Goal: Task Accomplishment & Management: Manage account settings

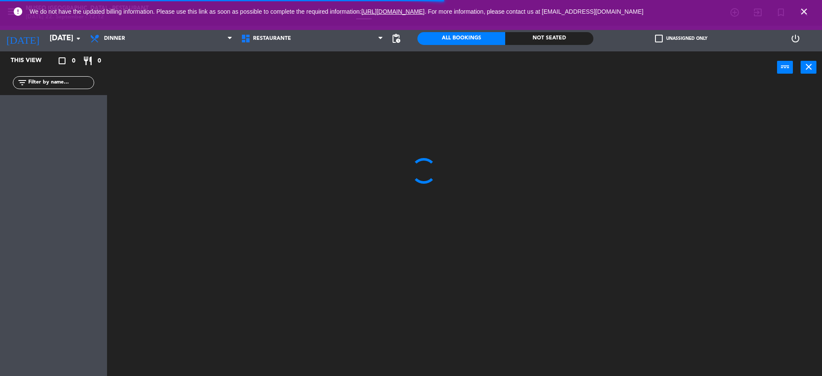
click at [801, 13] on icon "close" at bounding box center [804, 11] width 10 height 10
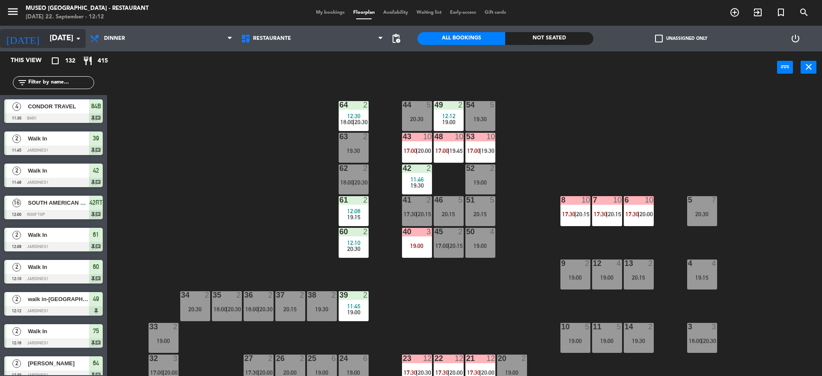
click at [65, 31] on input "[DATE]" at bounding box center [94, 38] width 99 height 17
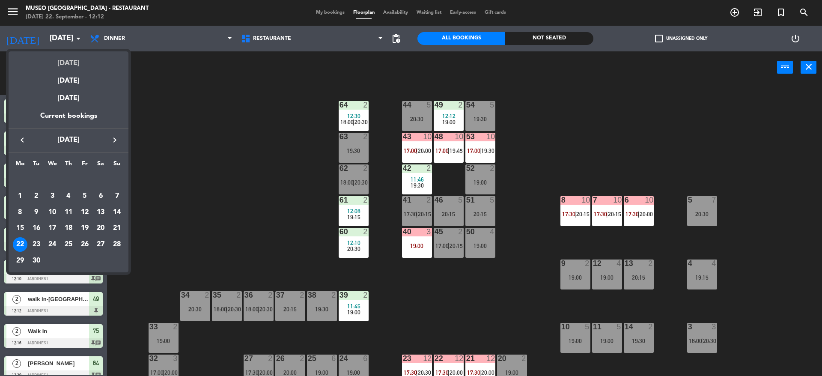
click at [67, 58] on div "[DATE]" at bounding box center [69, 60] width 120 height 18
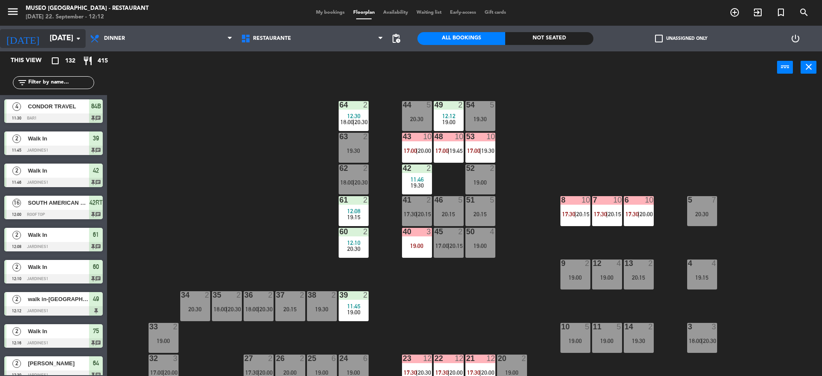
click at [63, 35] on input "[DATE]" at bounding box center [94, 38] width 99 height 17
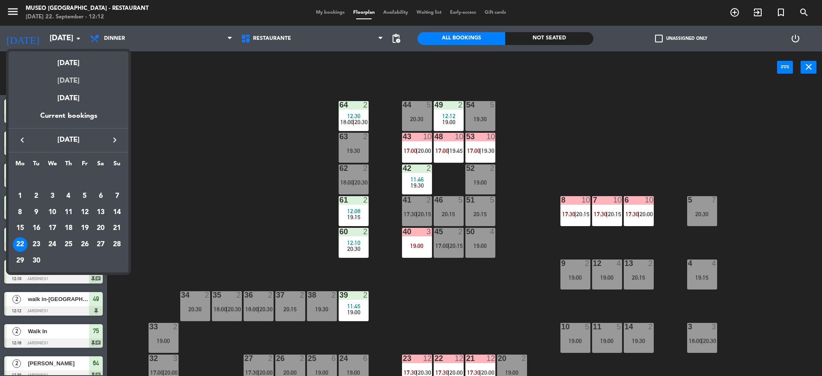
click at [67, 79] on div "[DATE]" at bounding box center [69, 78] width 120 height 18
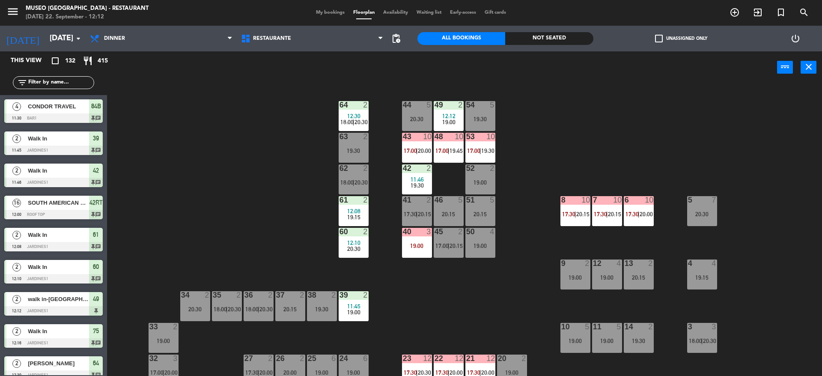
type input "[DATE]"
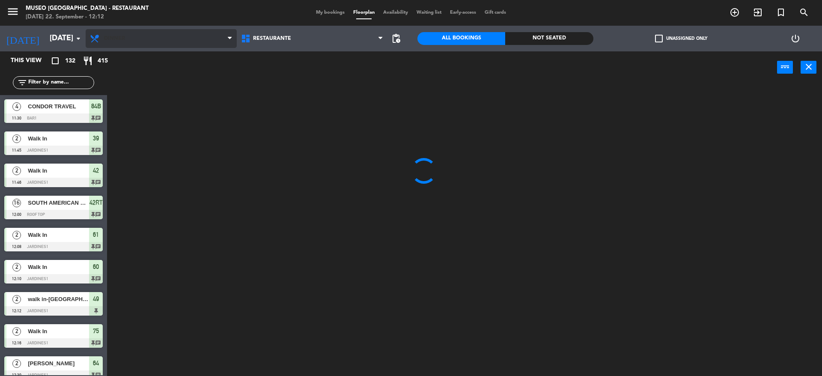
click at [120, 48] on span "Dinner" at bounding box center [161, 38] width 151 height 19
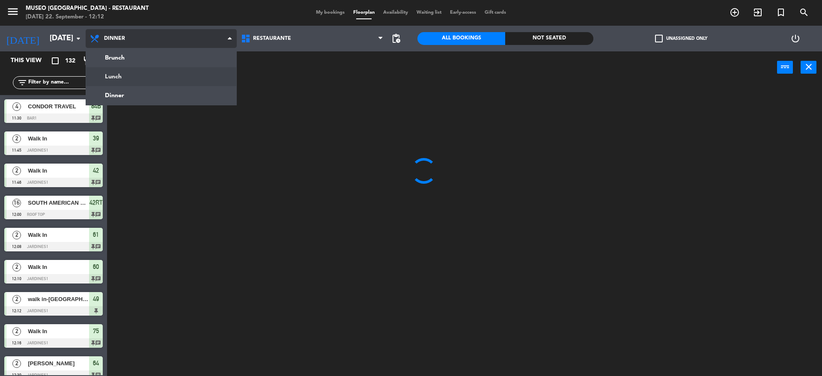
click at [116, 75] on ng-component "menu [GEOGRAPHIC_DATA] - Restaurant [DATE] 22. September - 12:12 My bookings Fl…" at bounding box center [411, 189] width 822 height 378
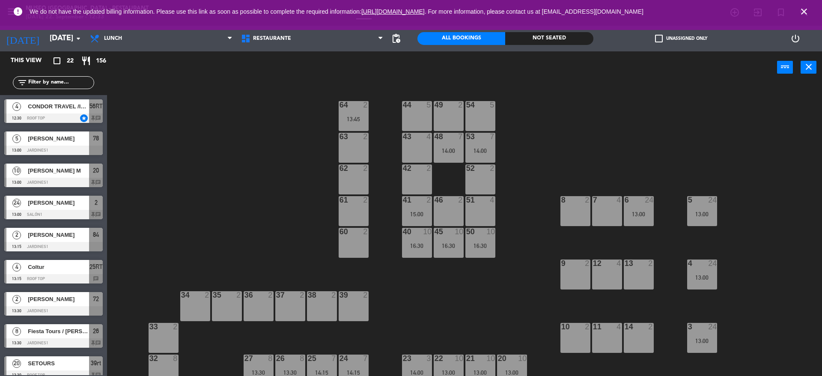
click at [260, 209] on div "44 5 49 2 54 5 64 2 13:45 48 7 14:00 53 7 14:00 63 2 43 4 62 2 42 2 52 2 41 2 1…" at bounding box center [468, 232] width 707 height 292
click at [811, 11] on span "close" at bounding box center [803, 11] width 23 height 23
click at [804, 11] on icon "close" at bounding box center [804, 11] width 10 height 10
click at [396, 39] on span "pending_actions" at bounding box center [396, 38] width 10 height 10
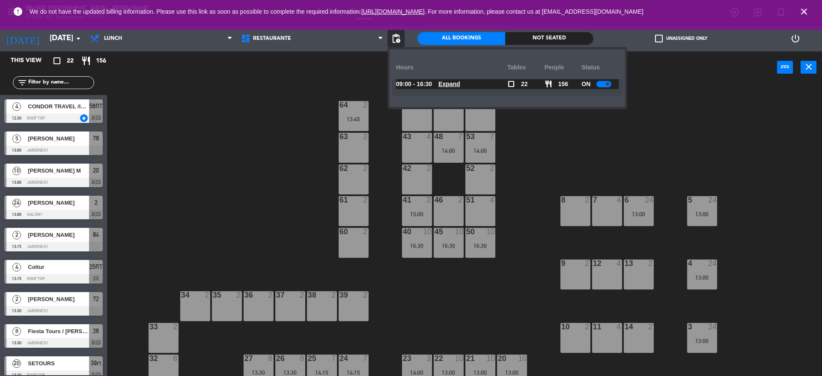
click at [260, 126] on div "44 5 49 2 54 5 64 2 13:45 48 7 14:00 53 7 14:00 63 2 43 4 62 2 42 2 52 2 41 2 1…" at bounding box center [468, 232] width 707 height 292
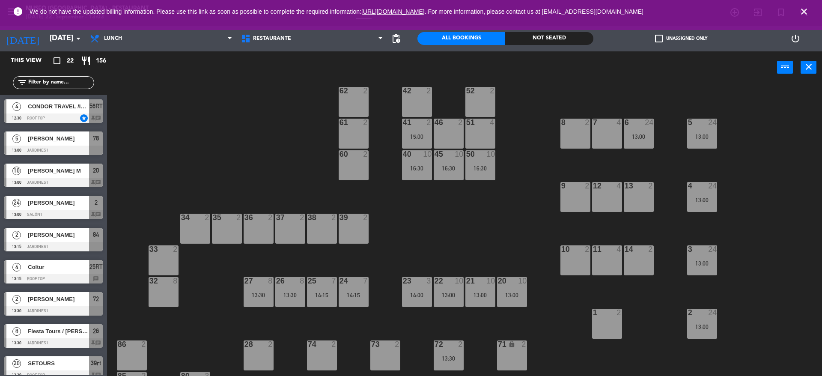
scroll to position [77, 0]
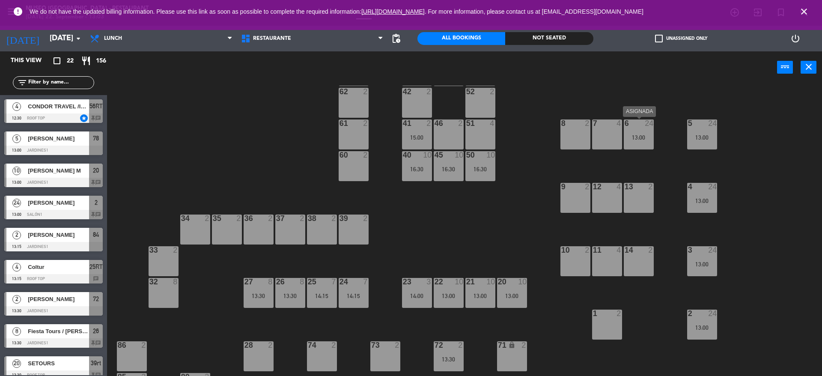
click at [646, 147] on div "6 24 13:00" at bounding box center [639, 134] width 30 height 30
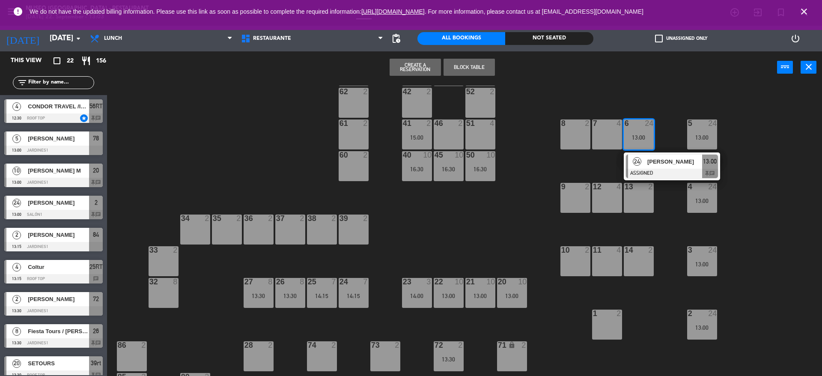
click at [649, 161] on span "[PERSON_NAME]" at bounding box center [674, 161] width 55 height 9
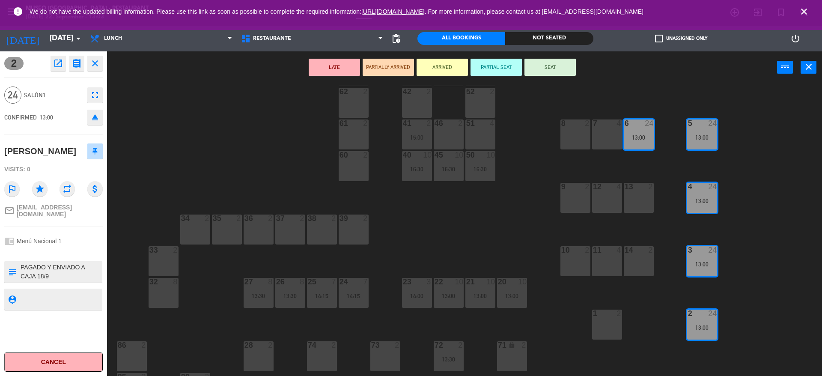
click at [524, 199] on div "44 5 49 2 54 5 64 2 13:45 48 7 14:00 53 7 14:00 63 2 43 4 62 2 42 2 52 2 41 2 1…" at bounding box center [468, 232] width 707 height 292
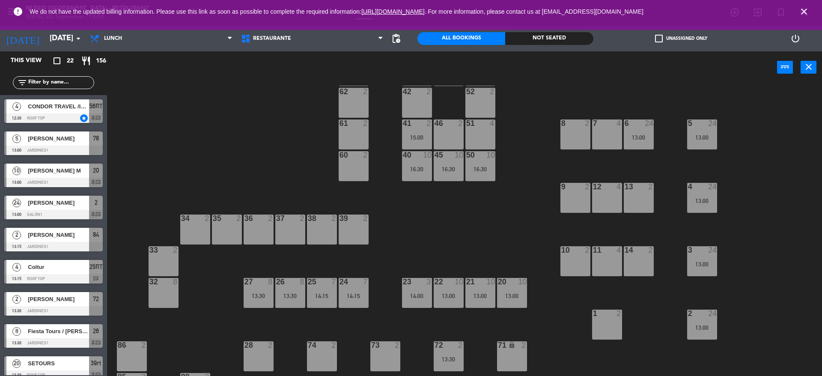
click at [637, 145] on div "6 24 13:00" at bounding box center [639, 134] width 30 height 30
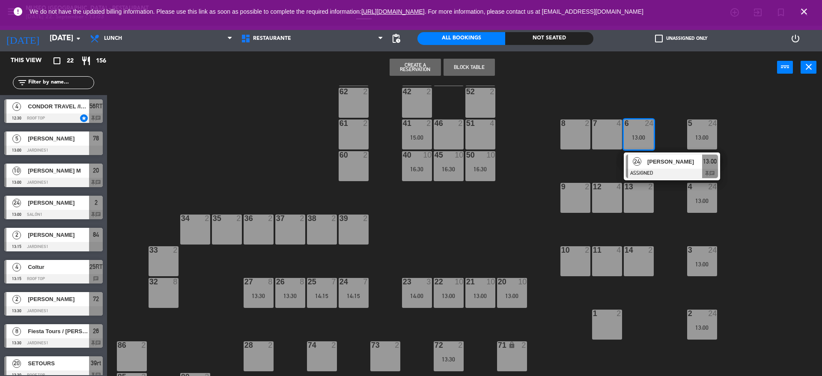
click at [639, 167] on div "24" at bounding box center [637, 162] width 18 height 14
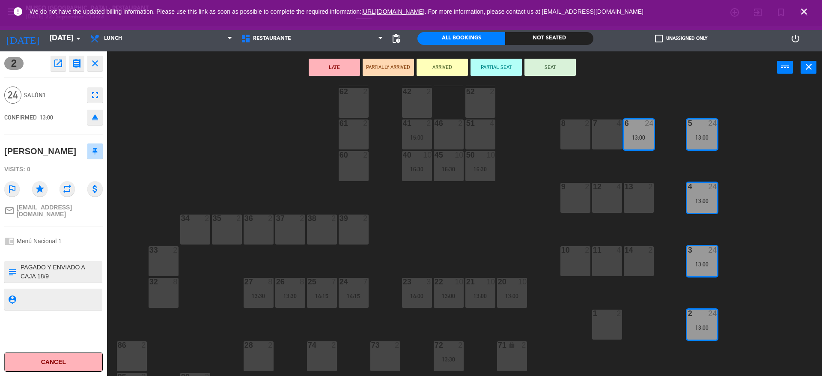
click at [515, 211] on div "44 5 49 2 54 5 64 2 13:45 48 7 14:00 53 7 14:00 63 2 43 4 62 2 42 2 52 2 41 2 1…" at bounding box center [468, 232] width 707 height 292
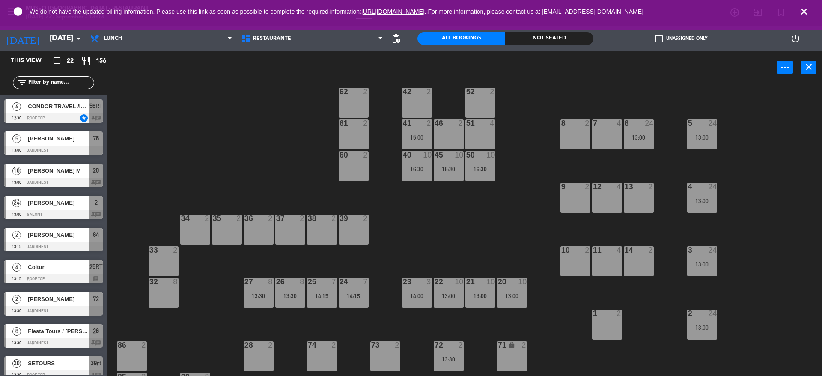
scroll to position [0, 0]
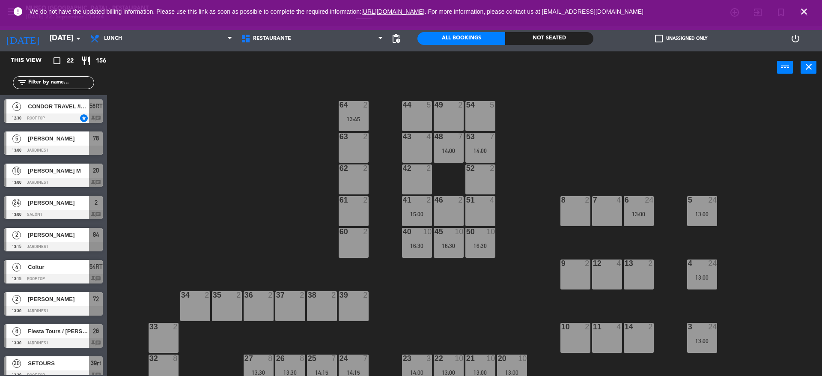
click at [184, 126] on div "44 5 49 2 54 5 64 2 13:45 48 7 14:00 53 7 14:00 63 2 43 4 62 2 42 2 52 2 41 2 1…" at bounding box center [468, 232] width 707 height 292
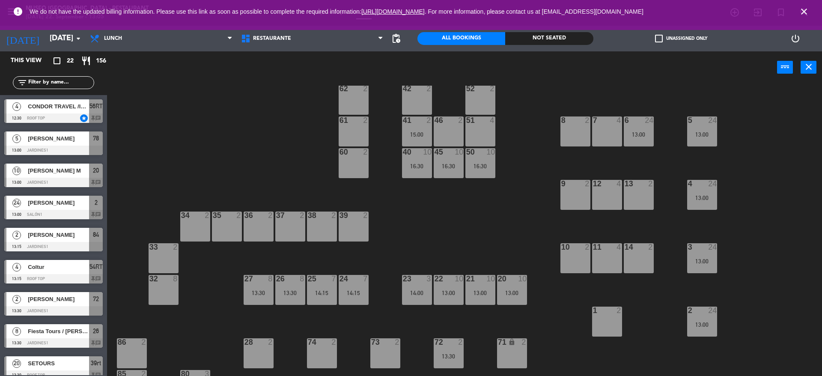
scroll to position [170, 0]
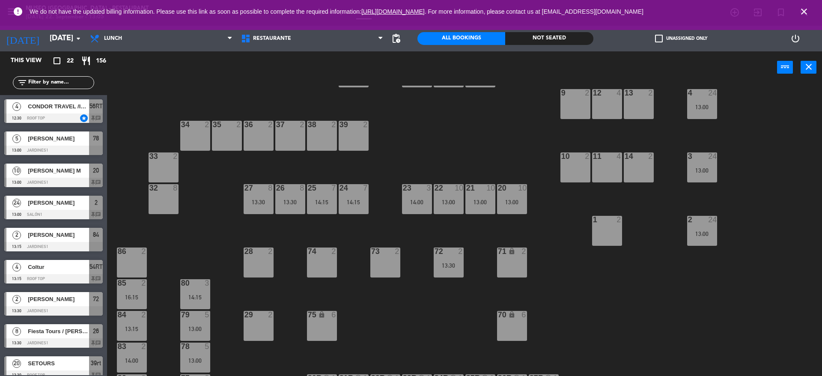
click at [358, 208] on div "24 7 14:15" at bounding box center [354, 199] width 30 height 30
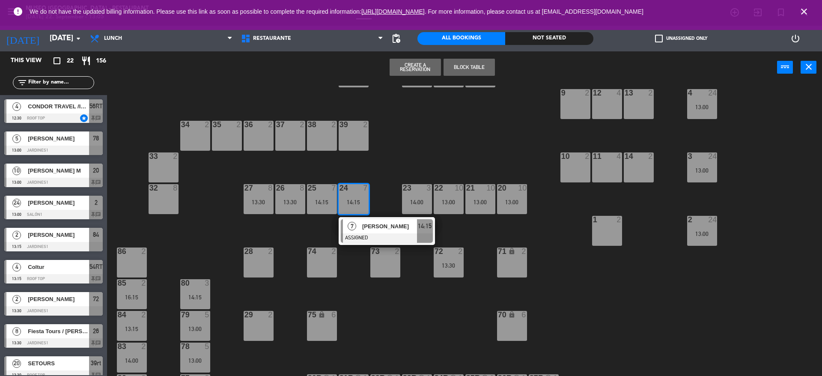
click at [366, 230] on span "[PERSON_NAME]" at bounding box center [389, 226] width 55 height 9
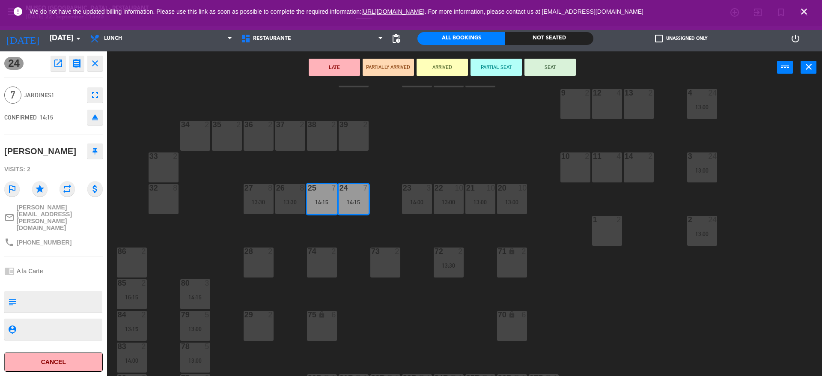
click at [165, 188] on div at bounding box center [163, 188] width 14 height 8
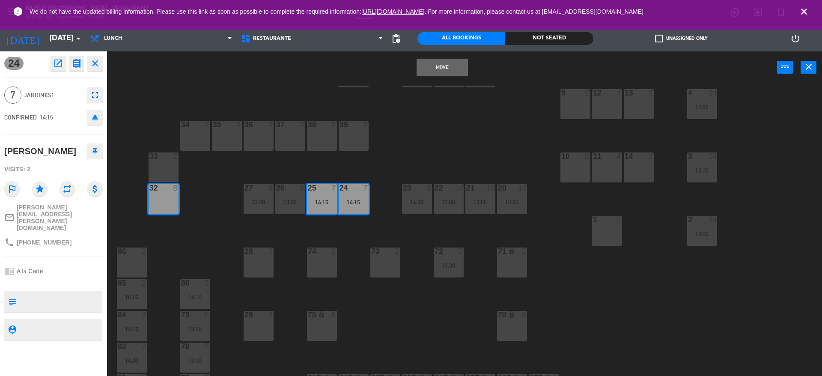
click at [435, 72] on button "Move" at bounding box center [442, 67] width 51 height 17
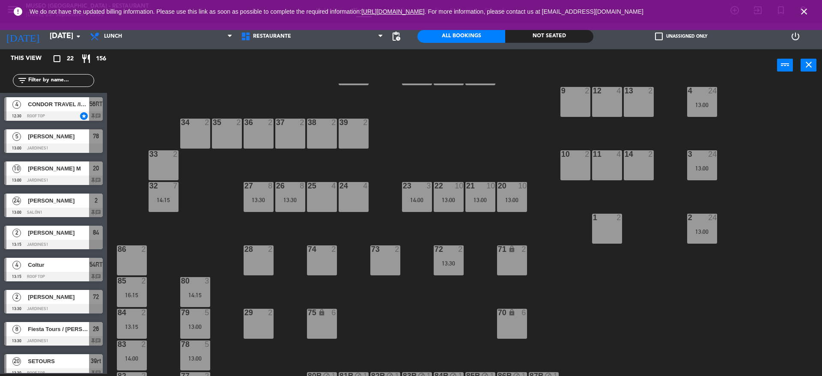
scroll to position [90, 0]
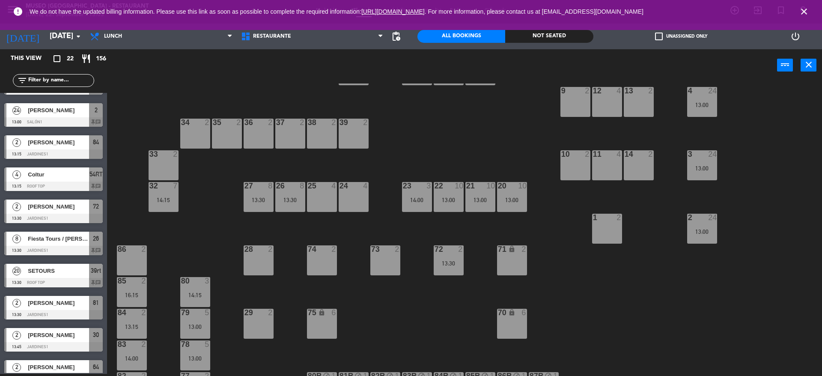
click at [295, 197] on div "13:30" at bounding box center [290, 200] width 30 height 6
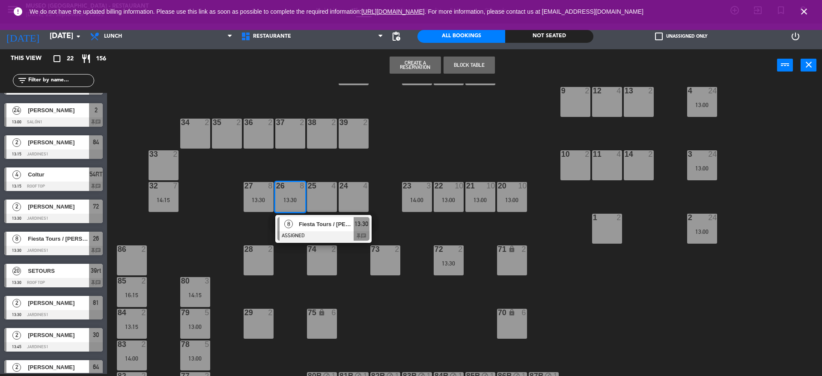
click at [303, 231] on div at bounding box center [323, 235] width 92 height 9
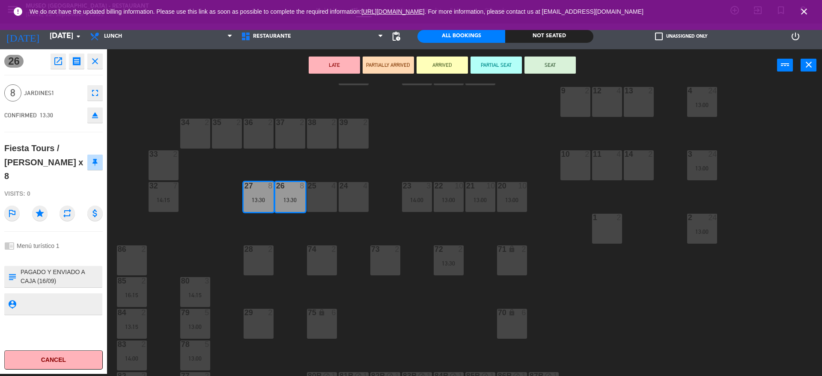
click at [270, 329] on div "29 2" at bounding box center [259, 324] width 30 height 30
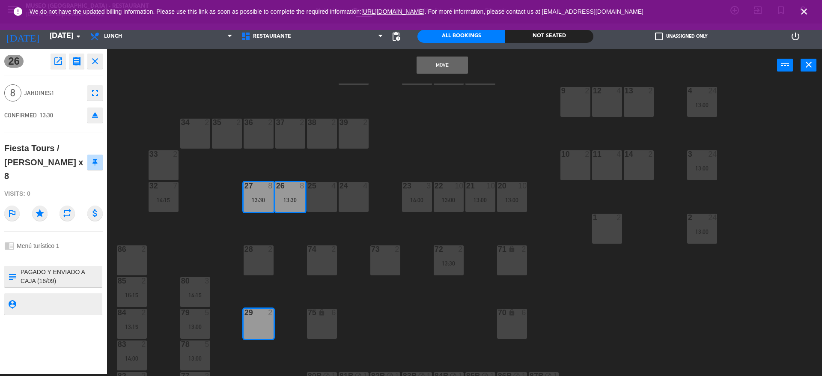
click at [431, 68] on button "Move" at bounding box center [442, 65] width 51 height 17
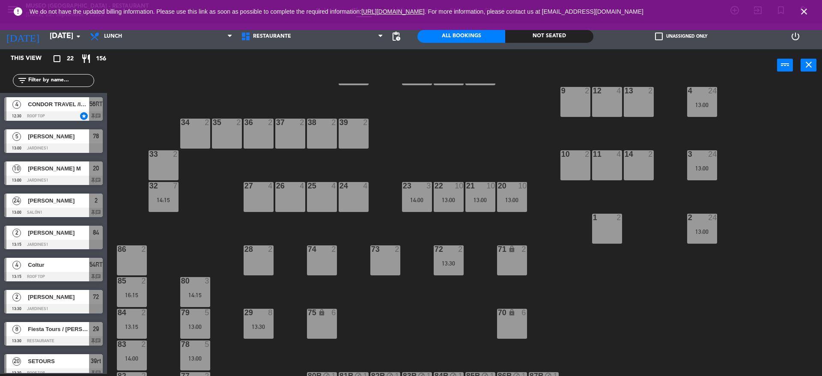
click at [418, 130] on div "44 5 49 2 54 5 64 2 13:45 48 7 14:00 53 7 14:00 63 2 43 4 62 2 42 2 52 2 41 2 1…" at bounding box center [468, 229] width 707 height 292
click at [81, 79] on input "text" at bounding box center [60, 80] width 66 height 9
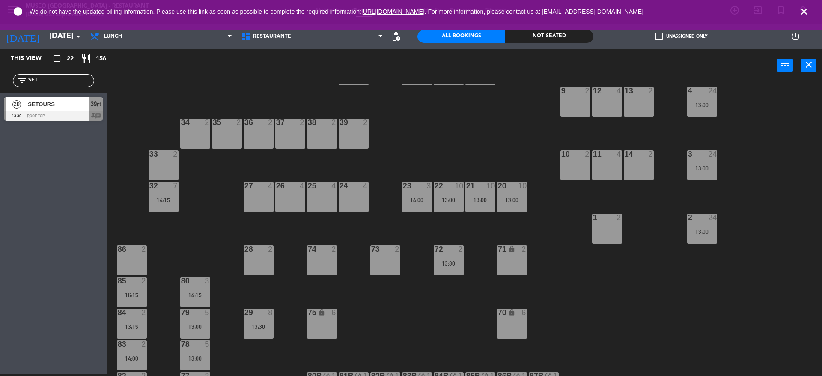
type input "SET"
click at [39, 164] on div "This view crop_square 22 restaurant 156 filter_list SET 20 SETOURS 13:30 Roof T…" at bounding box center [53, 211] width 107 height 325
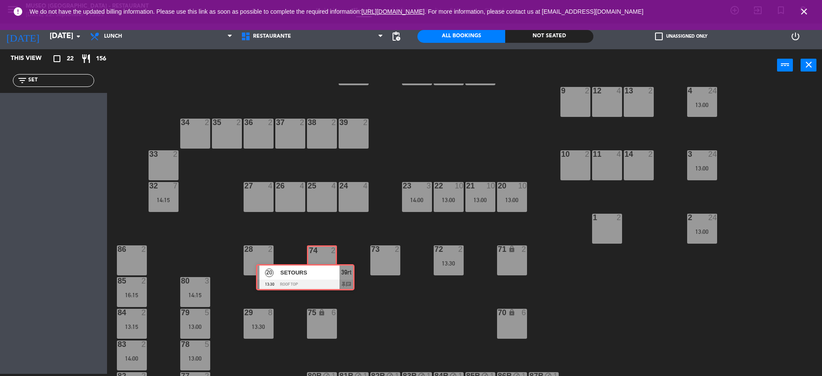
drag, startPoint x: 71, startPoint y: 104, endPoint x: 322, endPoint y: 271, distance: 301.6
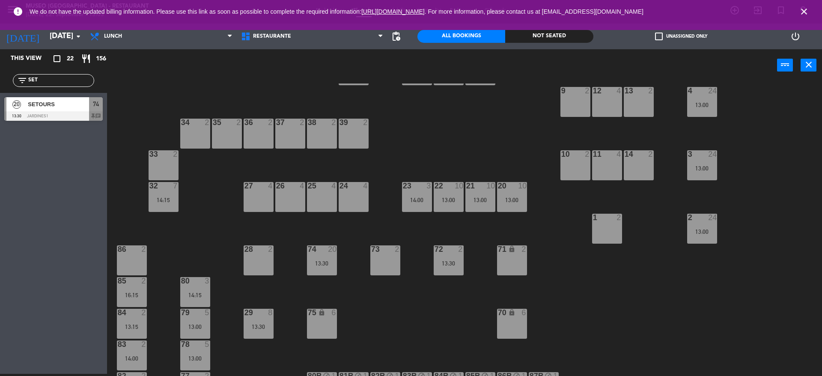
click at [632, 256] on div "44 5 49 2 54 5 64 2 13:45 48 7 14:00 53 7 14:00 63 2 43 4 62 2 42 2 52 2 41 2 1…" at bounding box center [468, 229] width 707 height 292
click at [518, 114] on div "44 5 49 2 54 5 64 2 13:45 48 7 14:00 53 7 14:00 63 2 43 4 62 2 42 2 52 2 41 2 1…" at bounding box center [468, 229] width 707 height 292
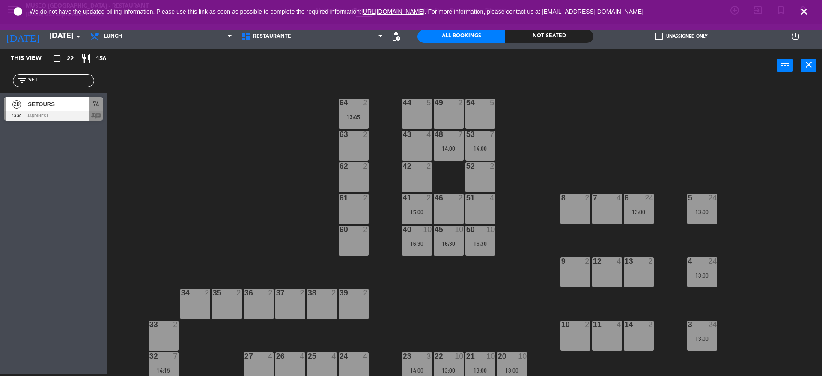
click at [480, 238] on div "50 10 16:30" at bounding box center [480, 241] width 30 height 30
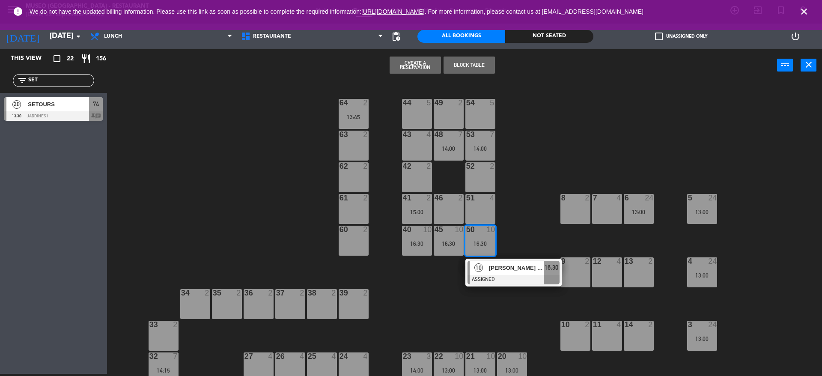
click at [500, 274] on div "[PERSON_NAME] [PERSON_NAME]" at bounding box center [516, 268] width 56 height 14
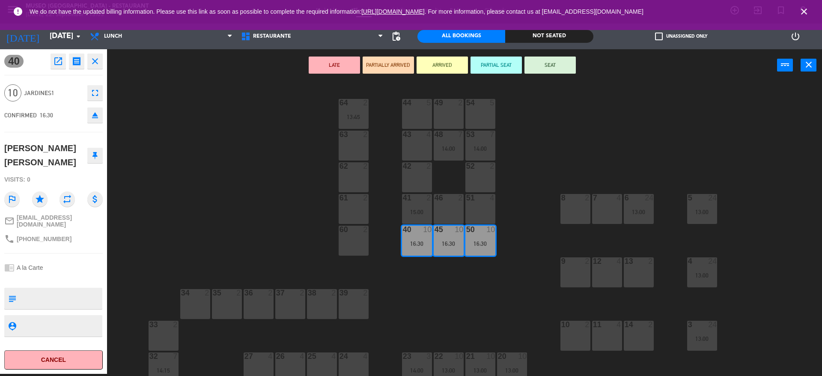
click at [585, 277] on div "9 2" at bounding box center [575, 272] width 30 height 30
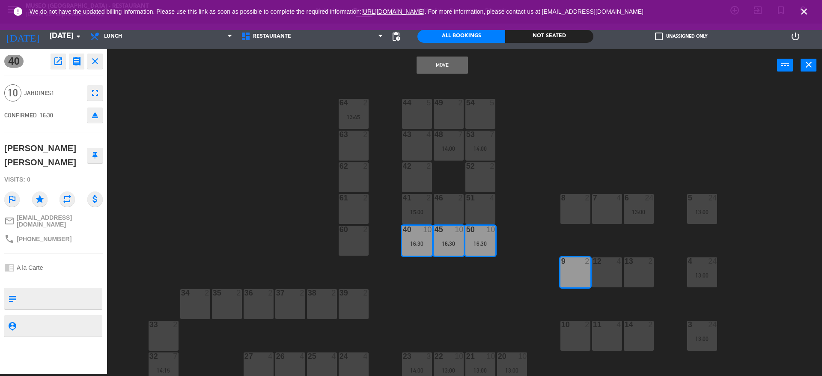
click at [599, 279] on div "12 4" at bounding box center [607, 272] width 30 height 30
click at [631, 281] on div "13 2" at bounding box center [639, 272] width 30 height 30
click at [453, 65] on button "Move and Merge" at bounding box center [442, 65] width 51 height 17
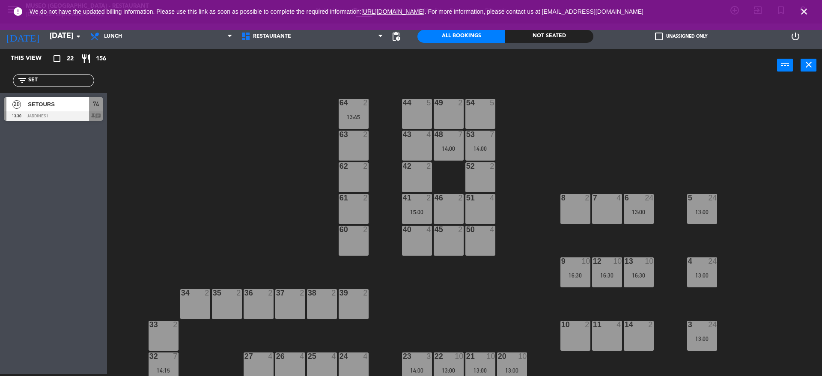
click at [585, 107] on div "44 5 49 2 54 5 64 2 13:45 48 7 14:00 53 7 14:00 63 2 43 4 62 2 42 2 52 2 41 2 1…" at bounding box center [468, 229] width 707 height 292
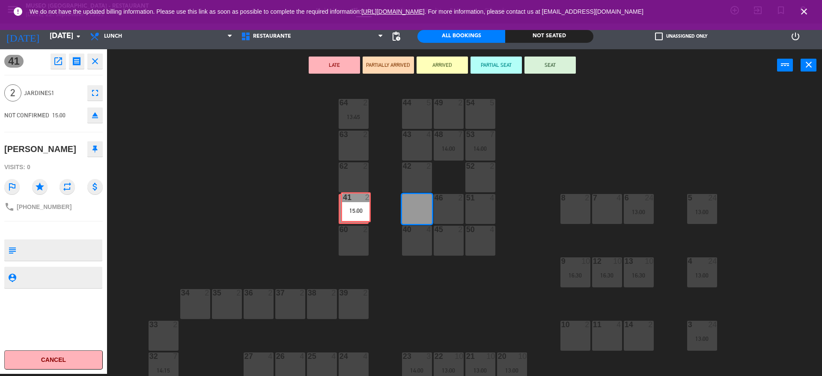
drag, startPoint x: 424, startPoint y: 216, endPoint x: 363, endPoint y: 214, distance: 61.2
click at [363, 214] on div "44 5 49 2 54 5 64 2 13:45 48 7 14:00 53 7 14:00 63 2 43 4 62 2 42 2 52 2 41 2 1…" at bounding box center [468, 229] width 707 height 292
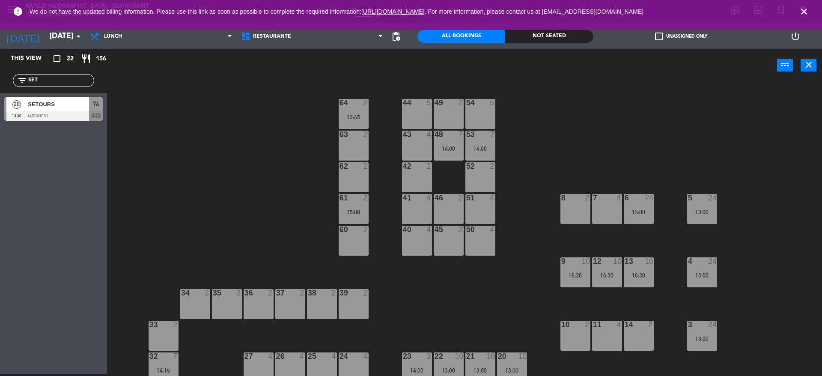
click at [283, 214] on div "44 5 49 2 54 5 64 2 13:45 48 7 14:00 53 7 14:00 63 2 43 4 62 2 42 2 52 2 41 4 4…" at bounding box center [468, 229] width 707 height 292
click at [301, 259] on div "44 2 13:15 49 2 54 5 64 2 13:45 48 2 53 2 15:30 63 2 43 2 13:30 62 2 42 2 52 2 …" at bounding box center [468, 229] width 707 height 292
click at [247, 220] on div "44 2 13:15 49 2 54 5 64 2 13:45 48 2 53 2 15:30 63 2 43 2 13:30 62 2 42 2 52 2 …" at bounding box center [468, 229] width 707 height 292
click at [196, 113] on div "44 2 13:15 49 2 54 5 64 2 13:45 48 2 53 2 15:30 63 2 43 2 13:30 62 2 42 2 52 2 …" at bounding box center [468, 229] width 707 height 292
drag, startPoint x: 0, startPoint y: 79, endPoint x: 10, endPoint y: 105, distance: 28.3
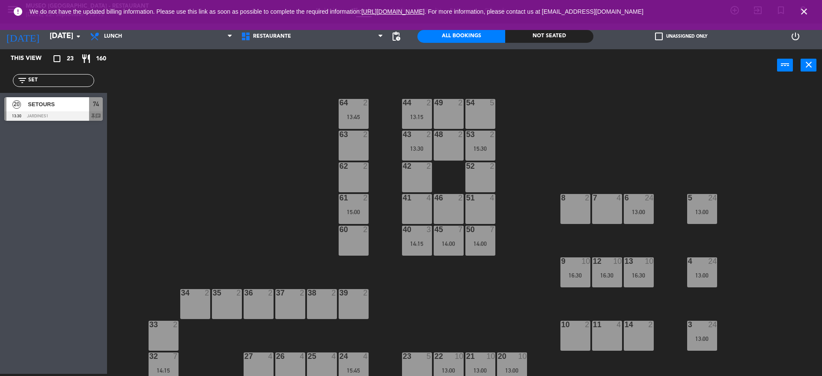
click at [10, 105] on div "This view crop_square 23 restaurant 160 filter_list SET 20 SETOURS 13:30 Jardin…" at bounding box center [53, 87] width 107 height 76
type input "CON"
click at [143, 217] on div "44 2 13:15 49 2 54 5 64 2 13:45 48 2 53 2 15:30 63 2 43 2 13:30 62 2 42 2 52 2 …" at bounding box center [468, 229] width 707 height 292
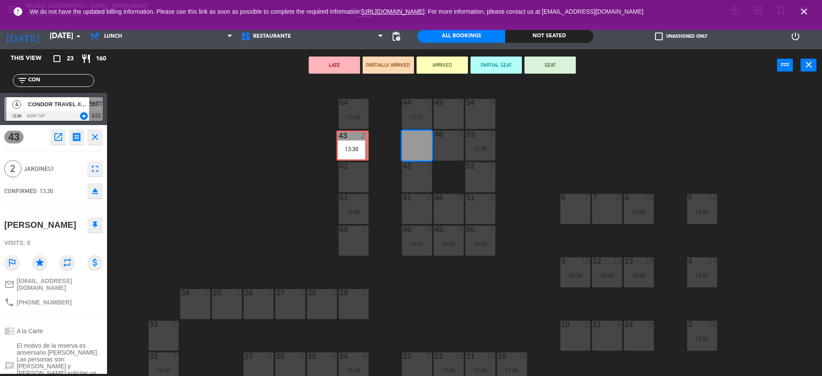
drag, startPoint x: 351, startPoint y: 132, endPoint x: 345, endPoint y: 138, distance: 9.1
click at [345, 138] on div "44 2 13:15 49 2 54 5 64 2 13:45 48 2 53 2 15:30 63 2 43 2 13:30 43 2 13:30 62 2…" at bounding box center [468, 229] width 707 height 292
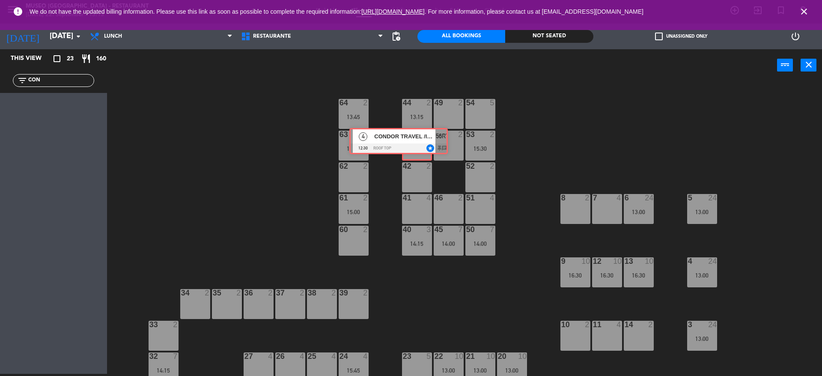
drag, startPoint x: 68, startPoint y: 107, endPoint x: 414, endPoint y: 138, distance: 346.4
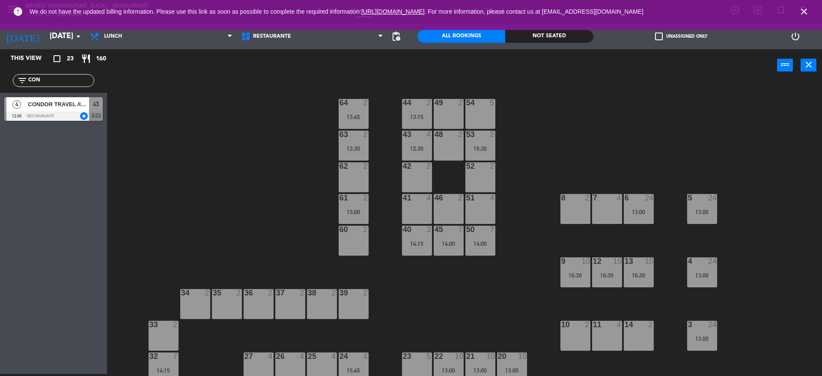
click at [259, 149] on div "44 2 13:15 49 2 54 5 64 2 13:45 48 2 53 2 15:30 63 2 13:30 43 4 12:30 62 2 42 2…" at bounding box center [468, 229] width 707 height 292
click at [220, 181] on div "44 2 13:15 49 2 54 5 64 2 13:45 48 2 53 2 15:30 63 2 13:30 43 4 12:30 62 2 42 2…" at bounding box center [468, 229] width 707 height 292
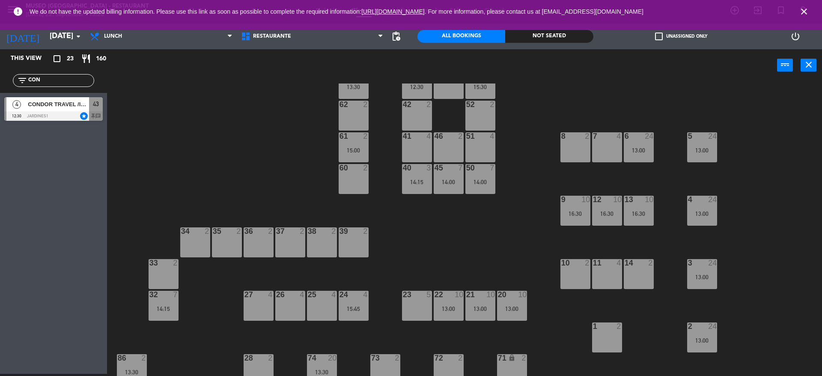
click at [545, 246] on div "44 2 13:15 49 2 54 5 64 2 13:45 48 2 53 2 15:30 63 2 13:30 43 4 12:30 62 2 42 2…" at bounding box center [468, 229] width 707 height 292
click at [417, 217] on div "44 2 13:15 49 2 54 5 64 2 13:45 48 2 53 2 15:30 63 2 13:30 43 4 12:30 62 2 42 2…" at bounding box center [468, 229] width 707 height 292
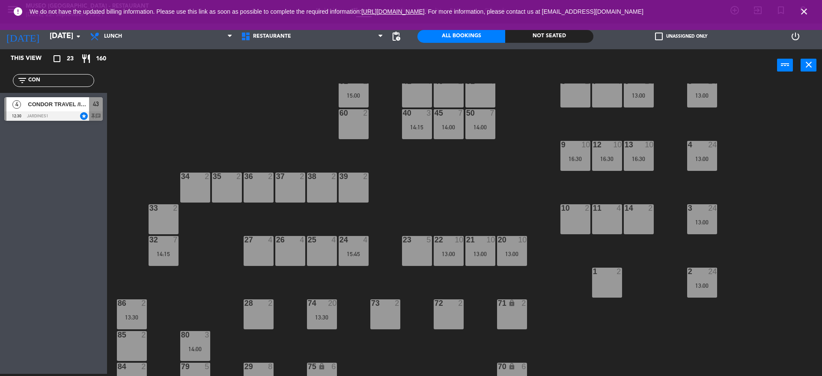
scroll to position [50, 0]
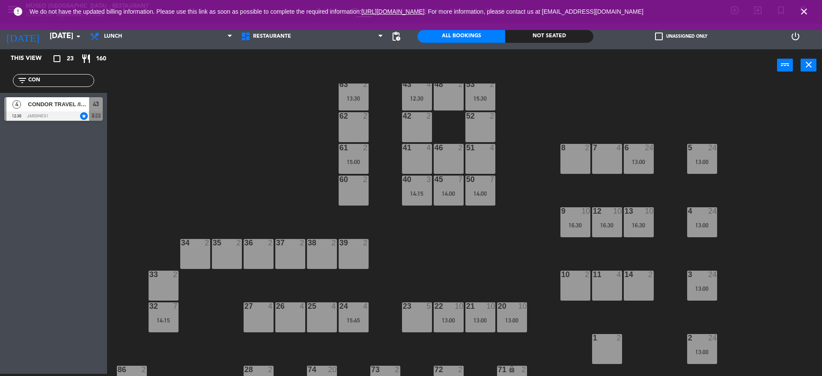
click at [652, 164] on div "13:00" at bounding box center [639, 162] width 30 height 6
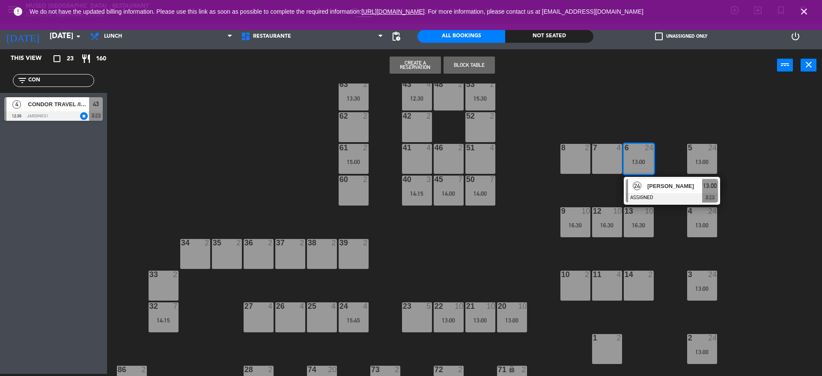
click at [660, 185] on span "[PERSON_NAME]" at bounding box center [674, 186] width 55 height 9
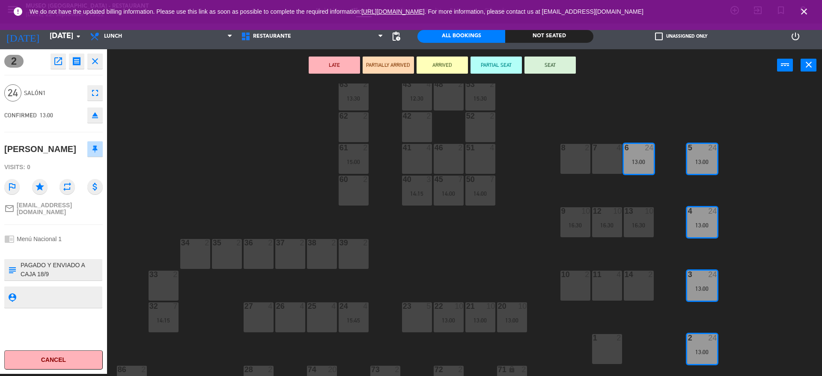
click at [575, 200] on div "44 2 13:15 49 2 54 5 64 2 13:45 48 2 53 2 15:30 63 2 13:30 43 4 12:30 62 2 42 2…" at bounding box center [468, 229] width 707 height 292
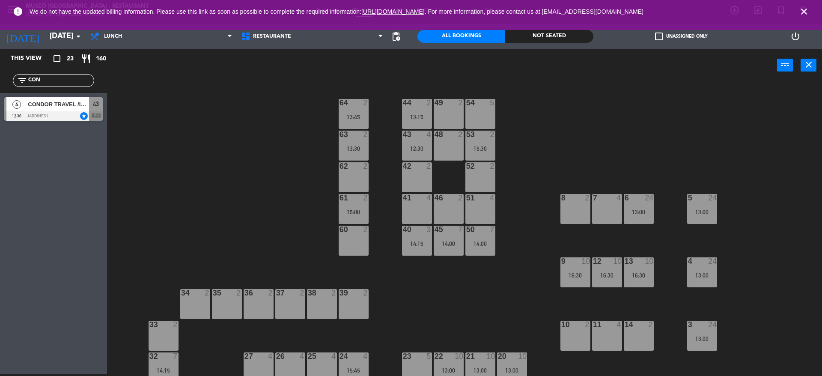
scroll to position [73, 0]
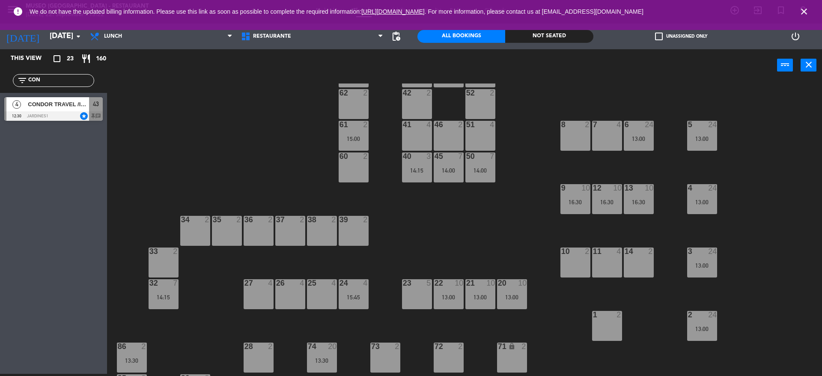
click at [490, 214] on div "44 2 13:15 49 2 54 5 64 2 13:45 48 2 53 2 15:30 63 2 13:30 43 4 12:30 62 2 42 2…" at bounding box center [468, 229] width 707 height 292
click at [658, 134] on div "44 2 13:15 49 2 54 5 64 2 13:45 48 2 53 2 15:30 63 2 13:30 43 4 12:30 62 2 42 2…" at bounding box center [468, 229] width 707 height 292
click at [642, 138] on div "13:00" at bounding box center [639, 139] width 30 height 6
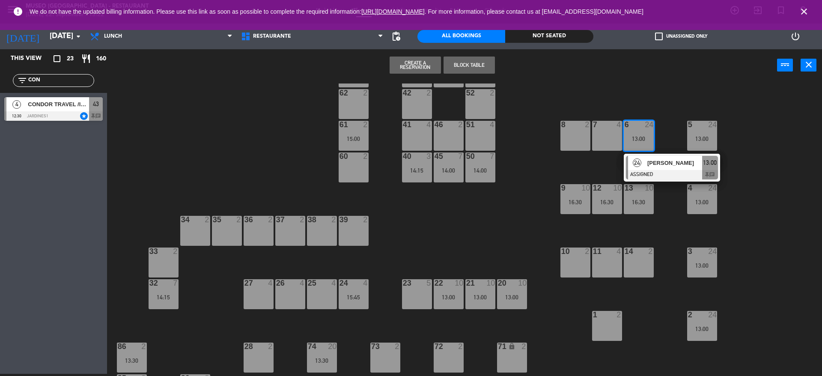
click at [649, 167] on span "[PERSON_NAME]" at bounding box center [674, 162] width 55 height 9
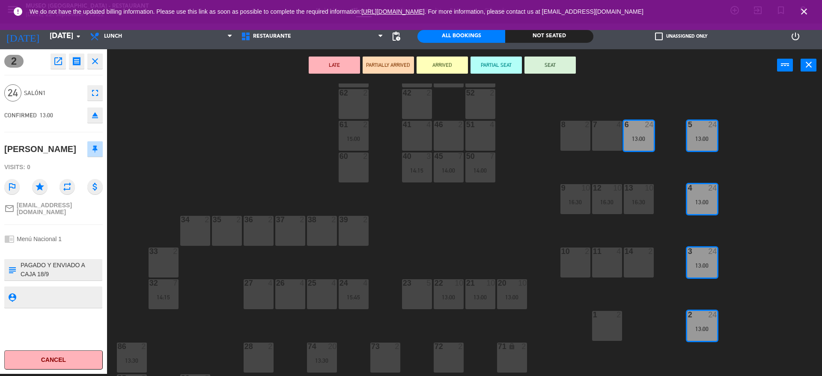
click at [336, 66] on button "LATE" at bounding box center [334, 65] width 51 height 17
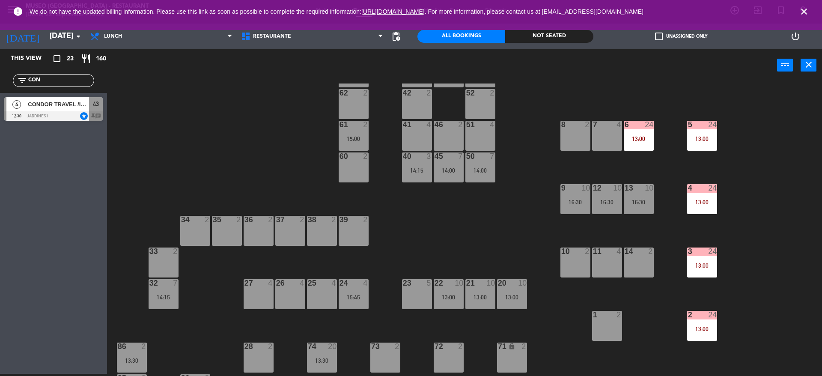
click at [262, 170] on div "44 2 13:15 49 2 54 5 64 2 13:45 48 2 53 2 15:30 63 2 13:30 43 4 12:30 62 2 42 2…" at bounding box center [468, 229] width 707 height 292
click at [440, 235] on div "44 2 13:15 49 2 54 5 64 2 13:45 48 2 53 2 15:30 63 2 13:30 43 4 12:30 62 2 42 2…" at bounding box center [468, 229] width 707 height 292
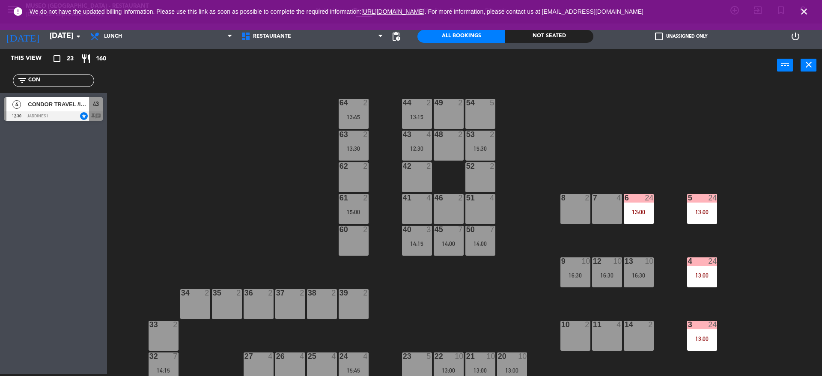
click at [221, 210] on div "44 2 13:15 49 2 54 5 64 2 13:45 48 2 53 2 15:30 63 2 13:30 43 4 12:30 62 2 42 2…" at bounding box center [468, 229] width 707 height 292
click at [69, 86] on div "filter_list CON" at bounding box center [53, 80] width 81 height 13
drag, startPoint x: 75, startPoint y: 86, endPoint x: 46, endPoint y: 61, distance: 38.3
click at [46, 61] on div "This view crop_square 23 restaurant 160 filter_list CON 4 CONDOR TRAVEL /INSPEC…" at bounding box center [53, 87] width 107 height 76
click at [57, 78] on input "CON" at bounding box center [60, 80] width 66 height 9
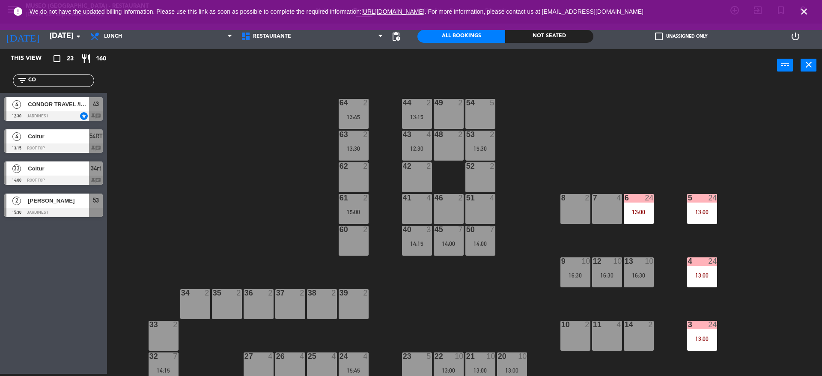
type input "C"
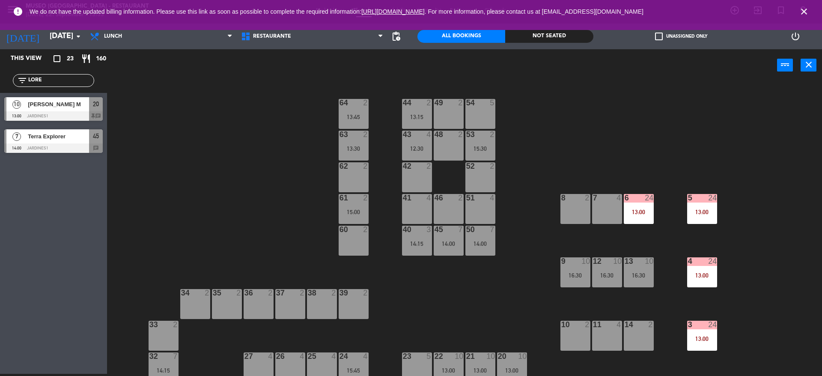
type input "LORE"
click at [169, 125] on div "44 2 13:15 49 2 54 5 64 2 13:45 48 2 53 2 15:30 63 2 13:30 43 4 12:30 62 2 42 2…" at bounding box center [468, 229] width 707 height 292
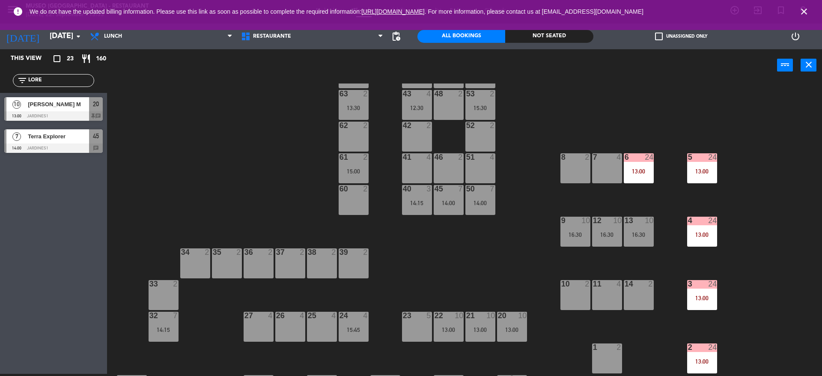
scroll to position [41, 0]
click at [440, 325] on div "22 10 13:00" at bounding box center [449, 326] width 30 height 30
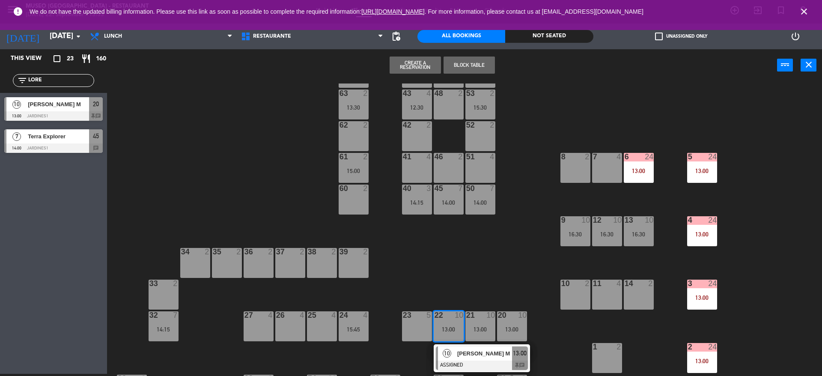
click at [467, 347] on div "[PERSON_NAME] M" at bounding box center [484, 353] width 56 height 14
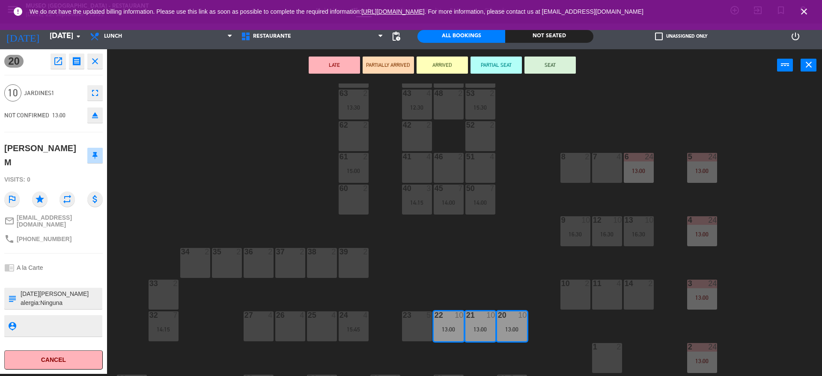
click at [210, 220] on div "44 2 13:15 49 2 54 5 64 2 13:45 48 2 53 2 15:30 63 2 13:30 43 4 12:30 62 2 42 2…" at bounding box center [468, 229] width 707 height 292
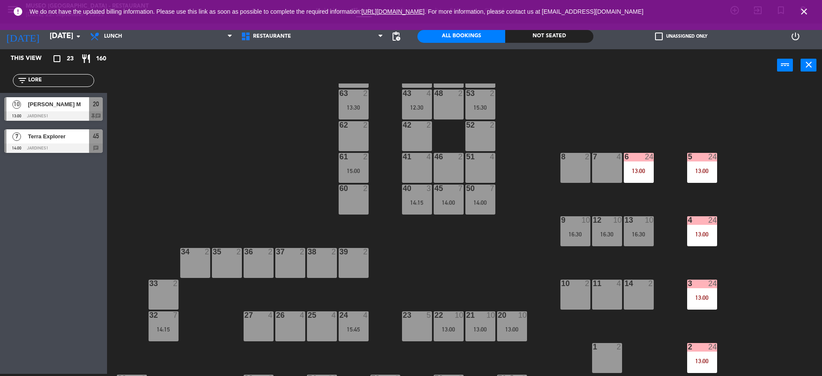
click at [50, 109] on div "[PERSON_NAME] M" at bounding box center [58, 104] width 62 height 14
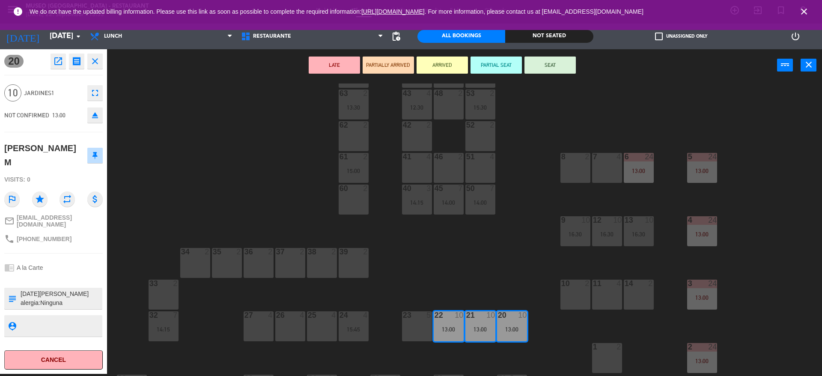
click at [46, 153] on div "[PERSON_NAME] M" at bounding box center [43, 155] width 79 height 28
copy div "[PERSON_NAME] M"
click at [408, 256] on div "44 2 13:15 49 2 54 5 64 2 13:45 48 2 53 2 15:30 63 2 13:30 43 4 12:30 62 2 42 2…" at bounding box center [468, 229] width 707 height 292
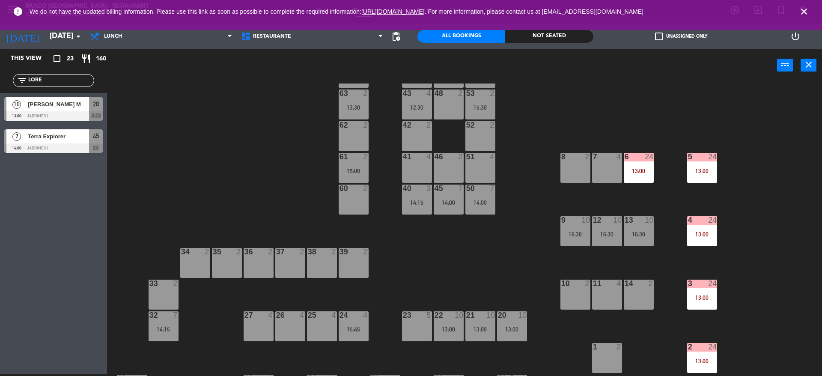
drag, startPoint x: 65, startPoint y: 80, endPoint x: 0, endPoint y: 6, distance: 98.0
click at [0, 34] on ng-component "menu [GEOGRAPHIC_DATA] - Restaurant [DATE] 22. September - 13:36 My bookings Fl…" at bounding box center [411, 187] width 822 height 378
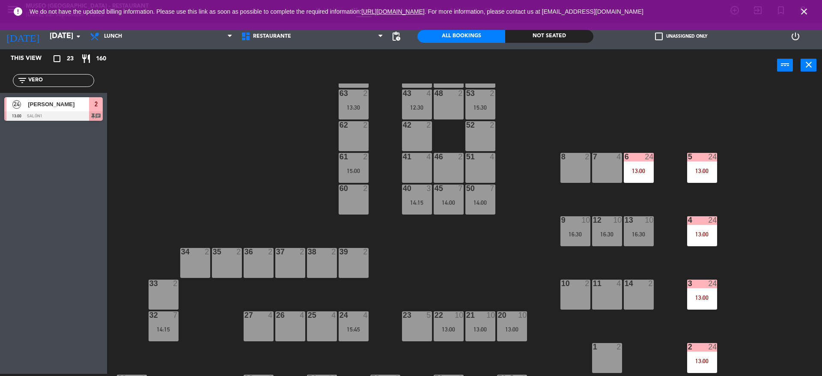
click at [135, 77] on div "power_input close" at bounding box center [442, 65] width 670 height 33
drag, startPoint x: 135, startPoint y: 77, endPoint x: 640, endPoint y: 227, distance: 526.5
click at [640, 227] on div "power_input close 44 2 13:15 49 2 54 5 64 2 13:45 48 2 53 2 15:30 63 2 13:30 43…" at bounding box center [411, 212] width 822 height 327
click at [647, 205] on div "44 2 13:15 49 2 54 5 64 2 13:45 48 2 53 2 15:30 63 2 13:30 43 4 12:30 62 2 42 2…" at bounding box center [468, 229] width 707 height 292
click at [328, 111] on div "44 2 13:15 49 2 54 5 64 2 13:45 48 2 53 2 15:30 63 2 13:30 43 4 12:30 62 2 42 2…" at bounding box center [468, 229] width 707 height 292
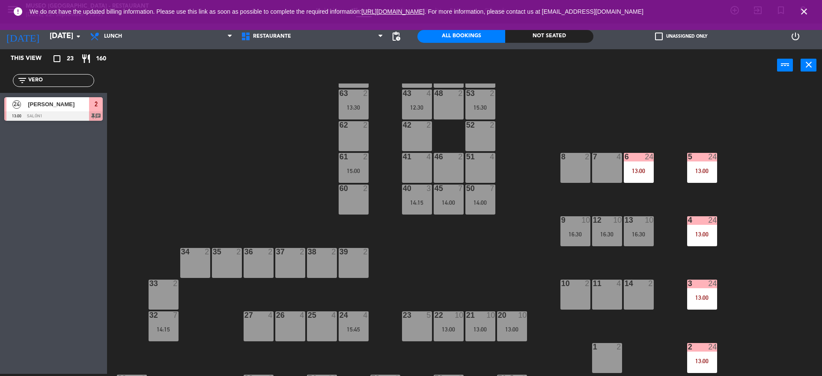
drag, startPoint x: 67, startPoint y: 84, endPoint x: 0, endPoint y: 48, distance: 76.2
click at [0, 48] on ng-component "menu [GEOGRAPHIC_DATA] - Restaurant [DATE] 22. September - 13:37 My bookings Fl…" at bounding box center [411, 187] width 822 height 378
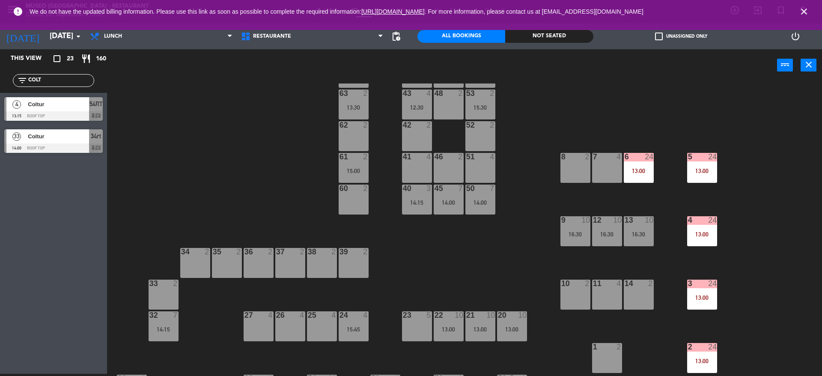
type input "COLT"
click at [168, 161] on div "44 2 13:15 49 2 54 5 64 2 13:45 48 2 53 2 15:30 63 2 13:30 43 4 12:30 62 2 42 2…" at bounding box center [468, 229] width 707 height 292
click at [78, 109] on div "Coltur" at bounding box center [58, 104] width 62 height 14
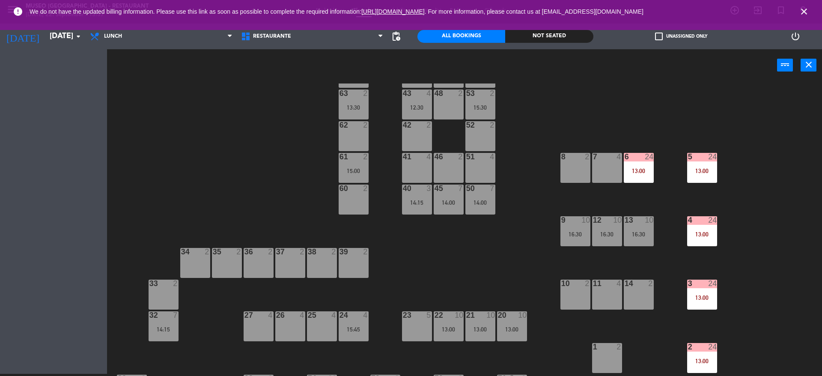
scroll to position [0, 0]
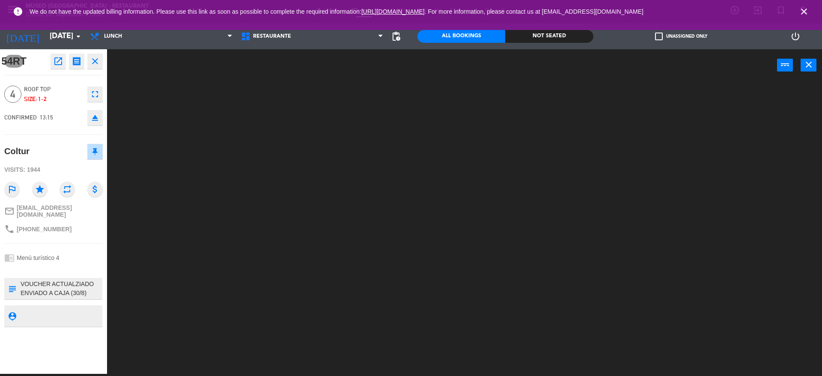
click at [177, 131] on div at bounding box center [468, 229] width 707 height 292
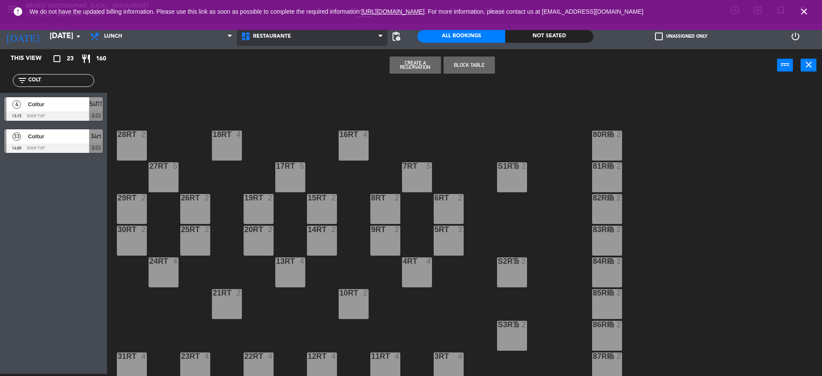
click at [282, 38] on span "Restaurante" at bounding box center [272, 36] width 38 height 6
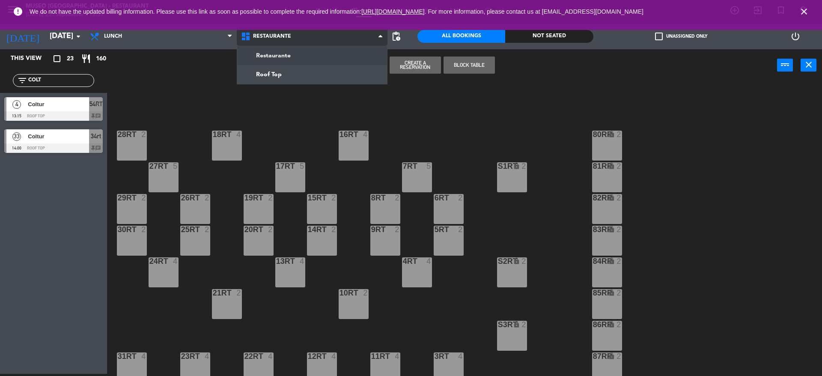
click at [284, 71] on ng-component "menu [GEOGRAPHIC_DATA] - Restaurant [DATE] 22. September - 13:37 My bookings Fl…" at bounding box center [411, 187] width 822 height 378
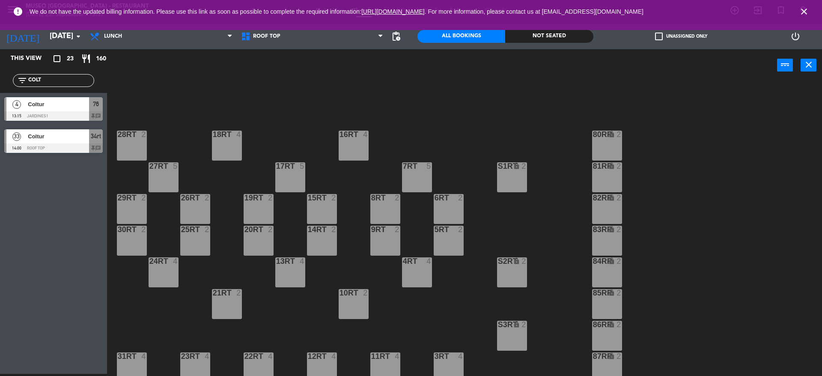
click at [244, 120] on div "18RT 4 16RT 4 28RT 2 80RR lock 2 27RT 5 7RT 5 S1RT lock 2 17RT 5 81RR lock 2 29…" at bounding box center [468, 229] width 707 height 292
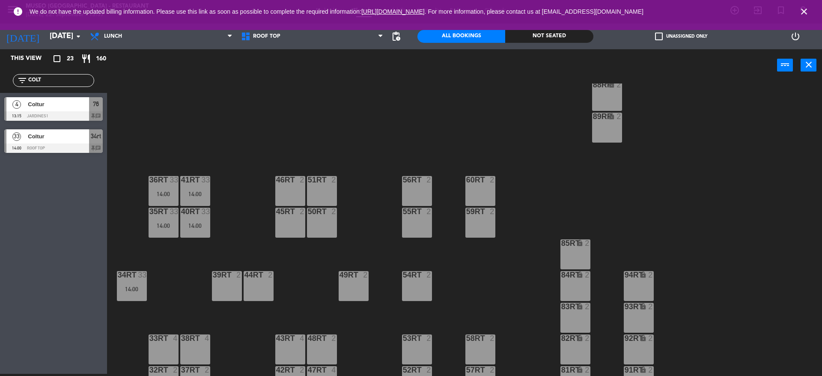
scroll to position [355, 0]
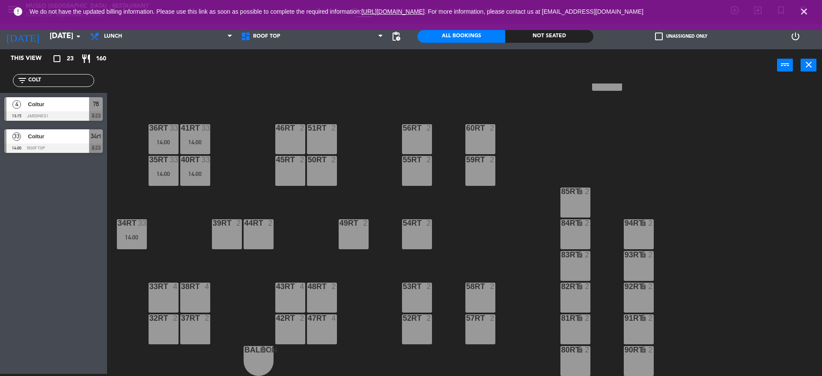
click at [189, 174] on div "14:00" at bounding box center [195, 174] width 30 height 6
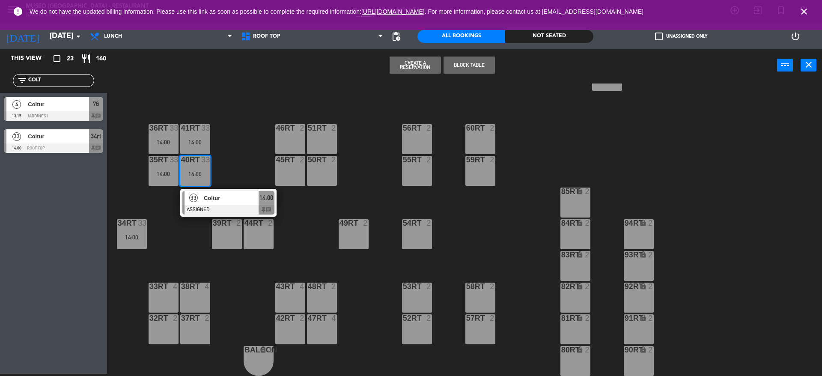
click at [199, 199] on div "33" at bounding box center [194, 198] width 18 height 14
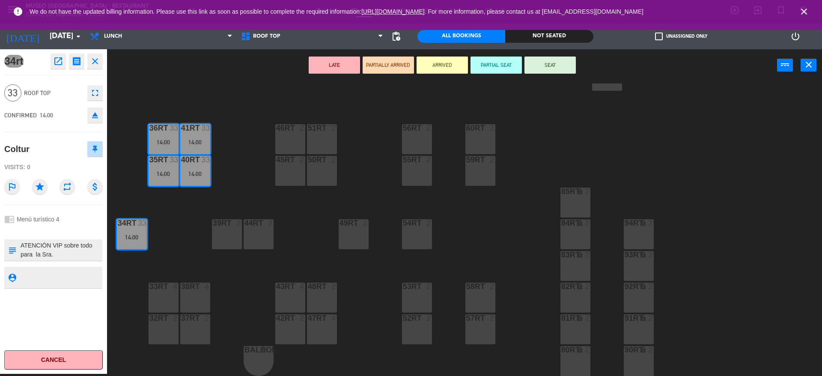
click at [248, 205] on div "18RT 4 16RT 4 28RT 2 80RR lock 2 27RT 5 7RT 5 S1RT lock 2 17RT 5 81RR lock 2 29…" at bounding box center [468, 229] width 707 height 292
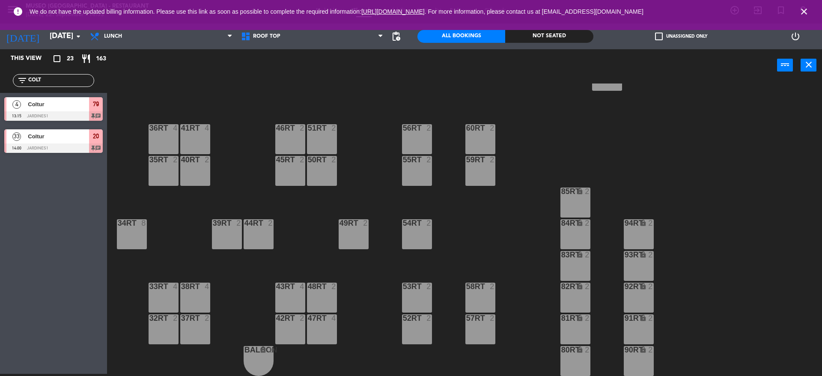
click at [370, 118] on div "18RT 4 16RT 4 28RT 2 80RR lock 2 27RT 5 7RT 5 S1RT lock 2 17RT 5 81RR lock 2 29…" at bounding box center [468, 229] width 707 height 292
click at [372, 97] on div "18RT 4 16RT 4 28RT 2 80RR lock 2 27RT 5 7RT 5 S1RT lock 2 17RT 5 81RR lock 2 29…" at bounding box center [468, 229] width 707 height 292
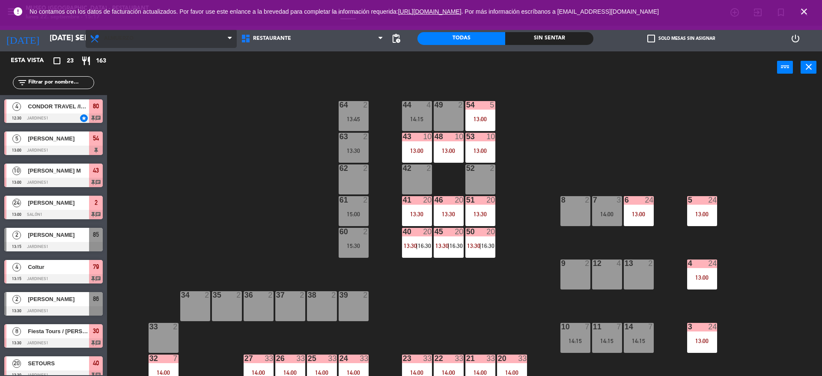
click at [123, 41] on span "Almuerzo" at bounding box center [119, 39] width 30 height 6
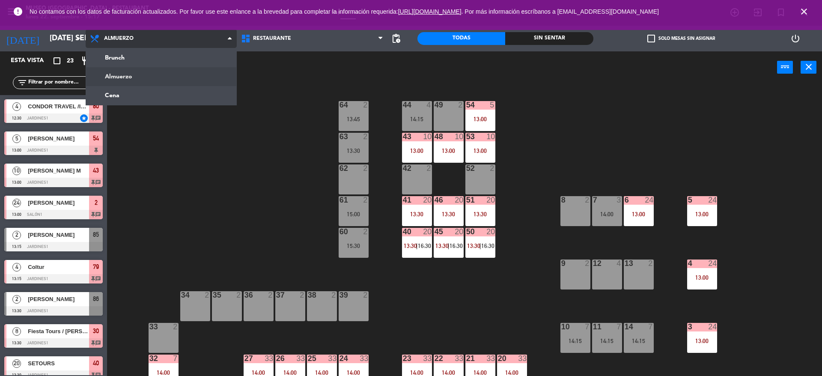
click at [128, 92] on ng-component "menu Museo Larco Café - Restaurant lunes 22. septiembre - 15:17 Mis reservas Ma…" at bounding box center [411, 189] width 822 height 378
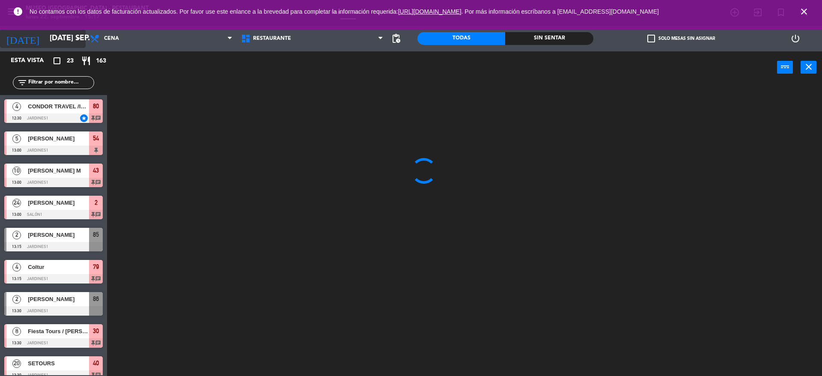
click at [64, 46] on input "mar. 23 sep." at bounding box center [94, 38] width 99 height 17
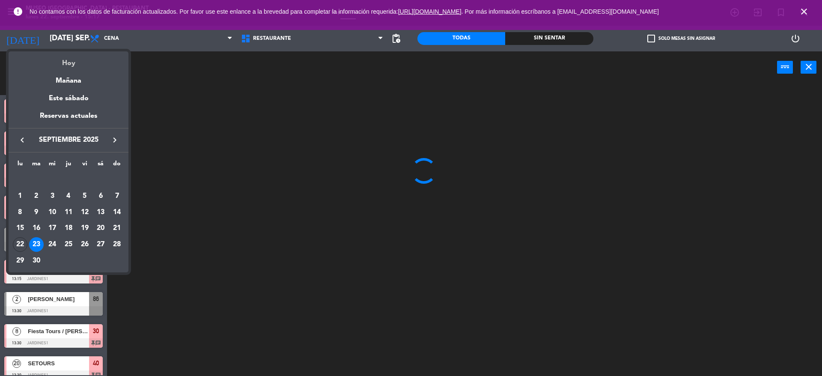
click at [67, 64] on div "Hoy" at bounding box center [69, 60] width 120 height 18
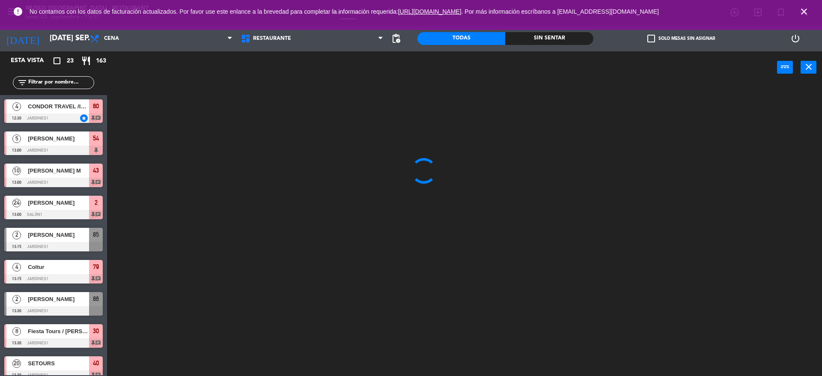
type input "lun. 22 sep."
click at [141, 79] on div "power_input close" at bounding box center [442, 67] width 670 height 33
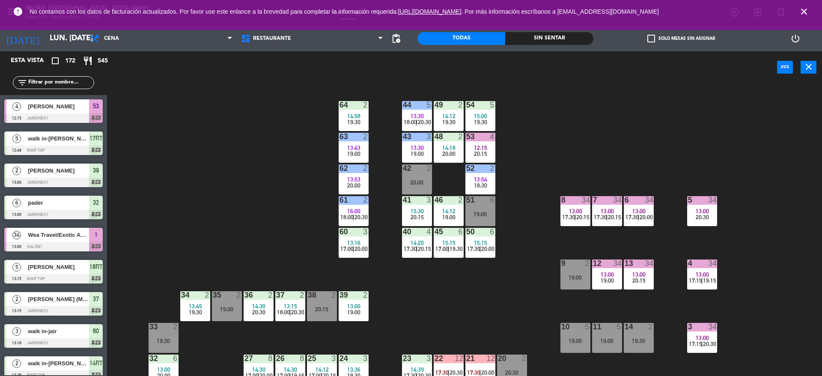
click at [83, 85] on input "text" at bounding box center [60, 82] width 66 height 9
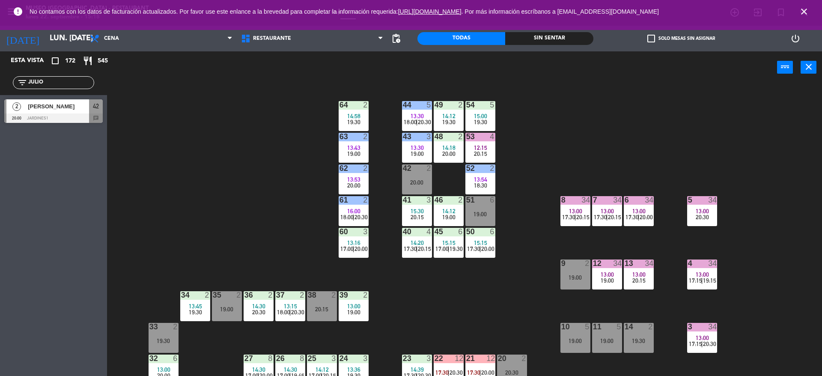
type input "JULIO"
click at [82, 98] on div "2 Julio QUINTANA 20:00 Jardines1 42 chat" at bounding box center [53, 111] width 107 height 32
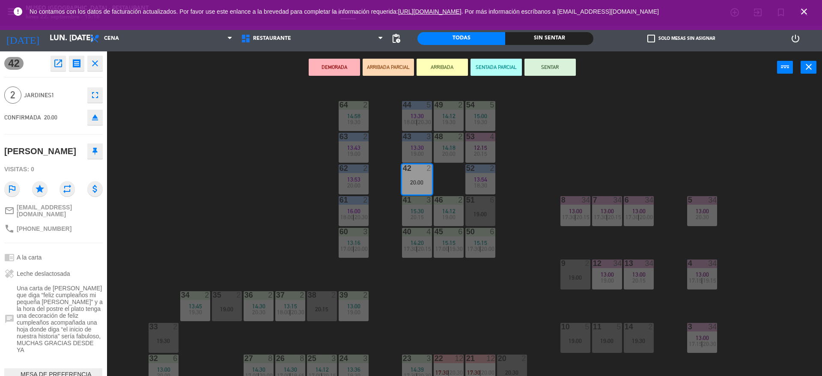
click at [63, 60] on icon "open_in_new" at bounding box center [58, 63] width 10 height 10
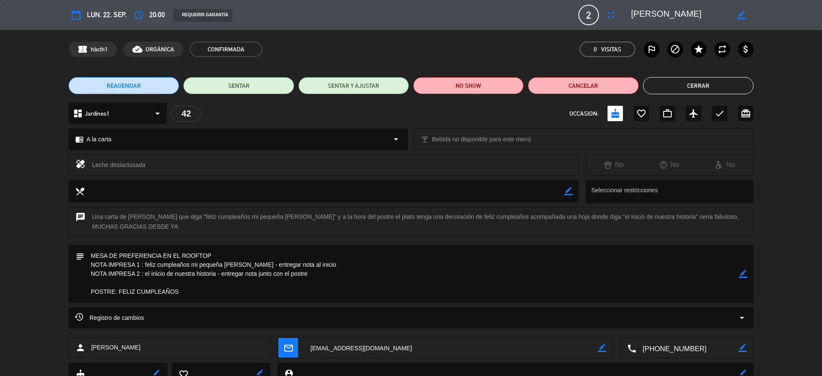
click at [702, 72] on div "REAGENDAR SENTAR SENTAR Y AJUSTAR NO SHOW Cancelar Cerrar" at bounding box center [411, 85] width 822 height 34
click at [700, 81] on button "Cerrar" at bounding box center [698, 85] width 110 height 17
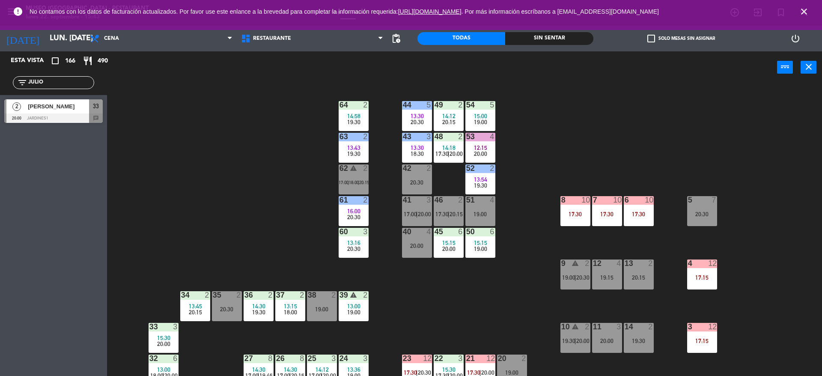
click at [301, 225] on div "44 5 13:30 20:30 49 2 14:12 20:15 54 5 15:00 19:00 64 2 14:58 19:30 48 2 14:18 …" at bounding box center [468, 232] width 707 height 292
click at [196, 176] on div "44 5 13:30 20:30 49 2 14:12 20:15 54 5 15:00 19:00 64 2 14:58 19:30 48 2 14:18 …" at bounding box center [468, 232] width 707 height 292
